Goal: Navigation & Orientation: Find specific page/section

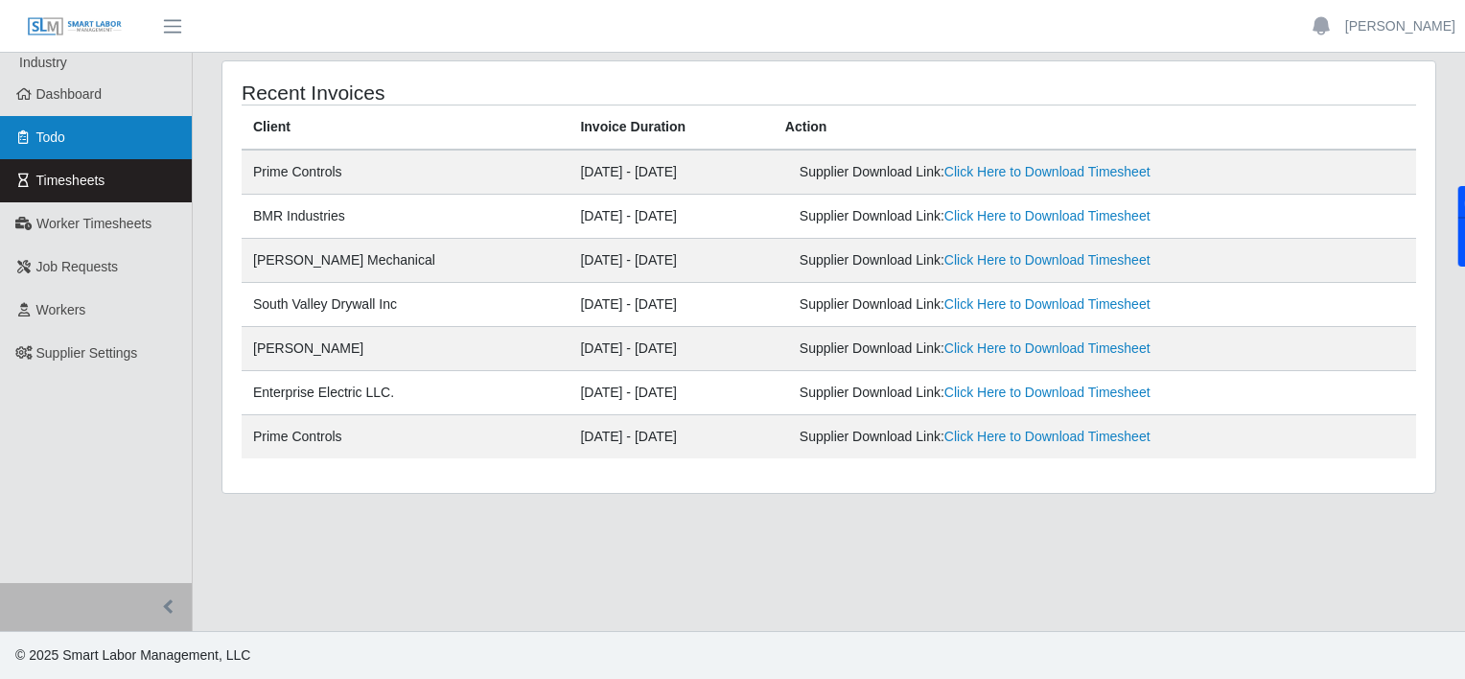
click at [90, 132] on link "Todo" at bounding box center [96, 137] width 192 height 43
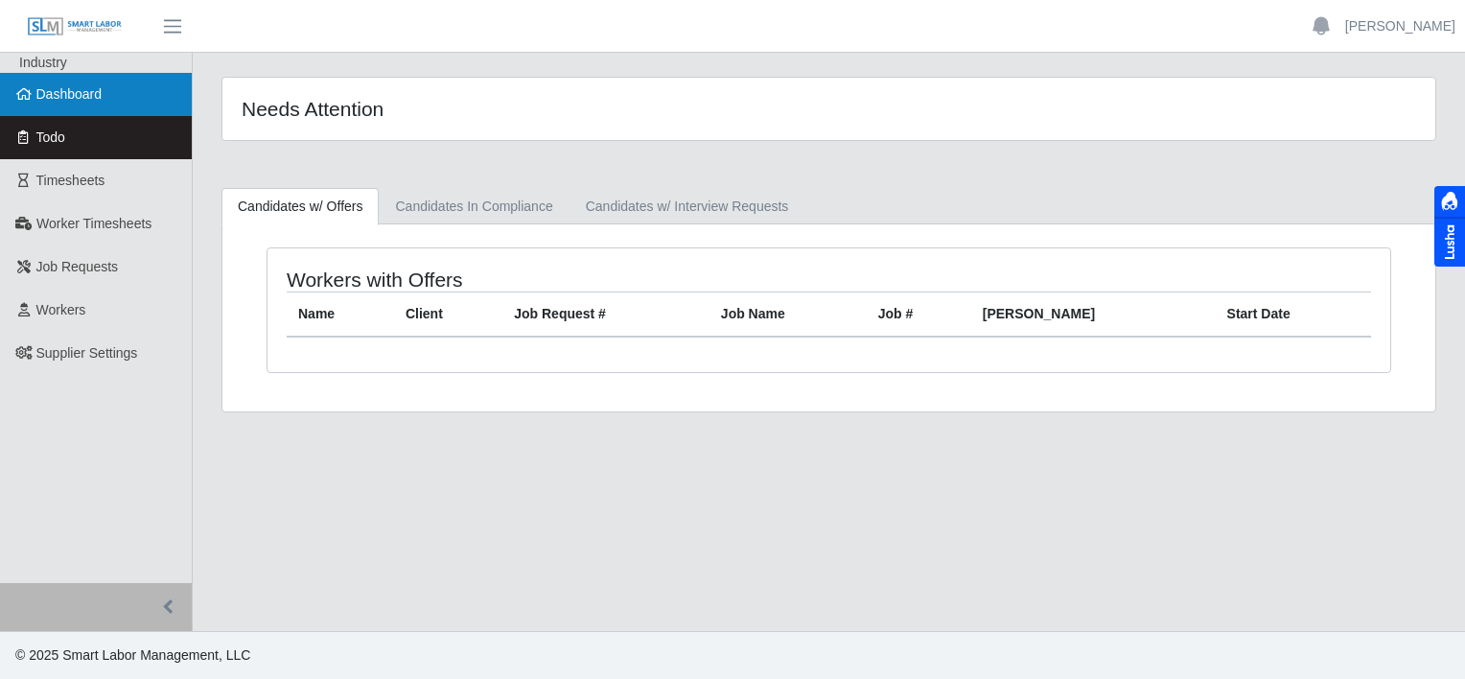
click at [87, 88] on span "Dashboard" at bounding box center [69, 93] width 66 height 15
